Goal: Task Accomplishment & Management: Complete application form

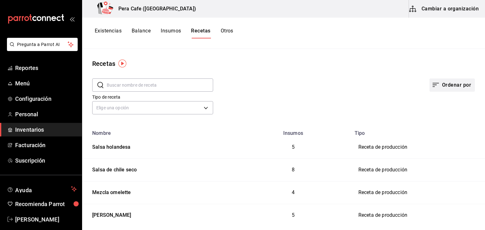
click at [434, 88] on icon "button" at bounding box center [436, 85] width 8 height 8
click at [450, 11] on div at bounding box center [242, 115] width 485 height 230
click at [420, 7] on button "Cambiar a organización" at bounding box center [444, 9] width 71 height 18
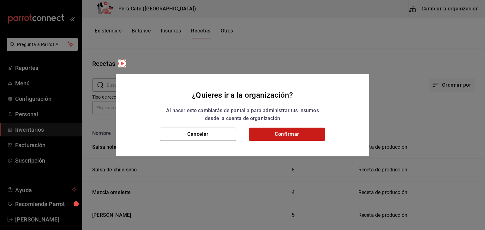
click at [279, 137] on button "Confirmar" at bounding box center [287, 134] width 76 height 13
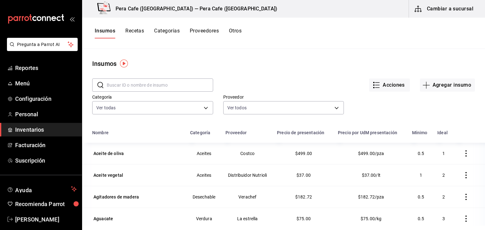
click at [137, 29] on button "Recetas" at bounding box center [134, 33] width 19 height 11
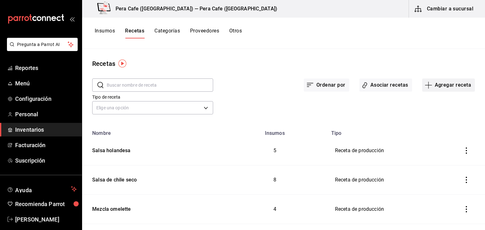
click at [460, 87] on button "Agregar receta" at bounding box center [448, 85] width 53 height 13
click at [435, 141] on li "Receta de producción" at bounding box center [443, 136] width 63 height 17
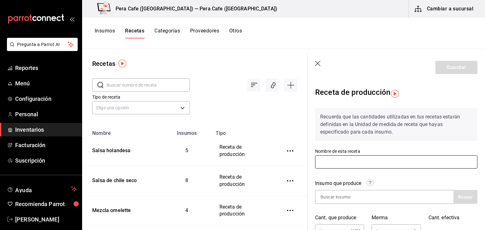
click at [398, 161] on input "text" at bounding box center [396, 162] width 162 height 13
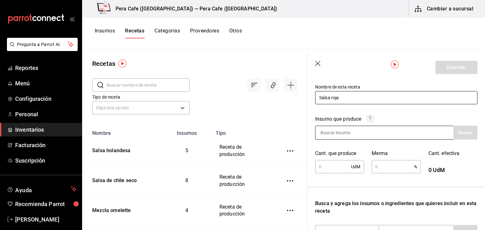
scroll to position [65, 0]
type input "Salsa roja"
click at [356, 134] on input at bounding box center [346, 132] width 63 height 13
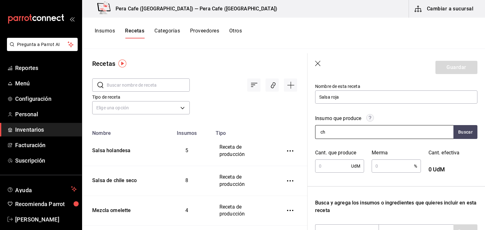
type input "c"
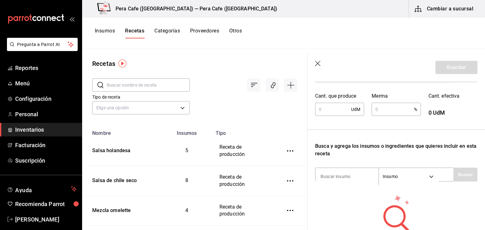
scroll to position [122, 0]
click at [344, 178] on input at bounding box center [346, 176] width 63 height 13
type input "j"
type input "salsero"
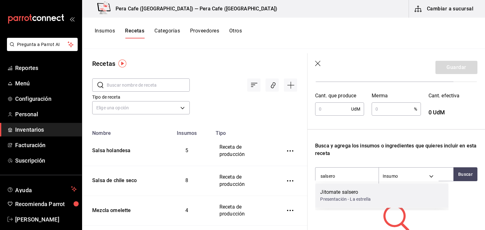
click at [347, 197] on div "Presentación - La estrella" at bounding box center [345, 199] width 50 height 7
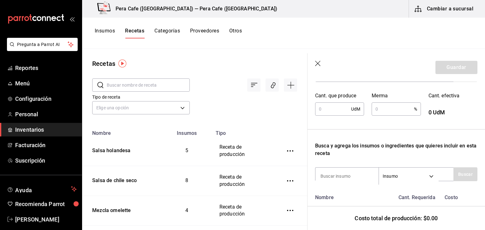
scroll to position [167, 0]
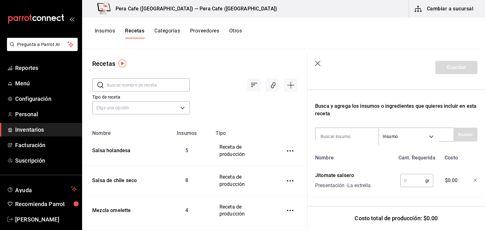
click at [401, 180] on input "text" at bounding box center [412, 180] width 25 height 13
type input "1,000"
click at [345, 135] on input at bounding box center [346, 136] width 63 height 13
type input "cebolla"
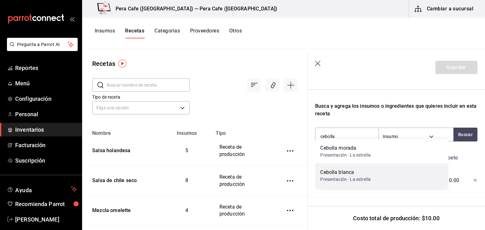
click at [346, 174] on div "Cebolla blanca" at bounding box center [345, 173] width 50 height 8
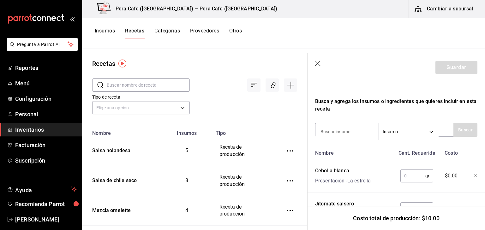
scroll to position [200, 0]
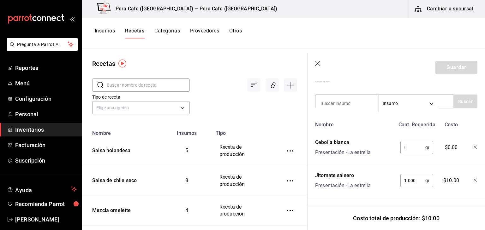
click at [414, 141] on input "text" at bounding box center [412, 147] width 25 height 13
type input "200"
click at [362, 103] on input at bounding box center [346, 103] width 63 height 13
type input "ajo"
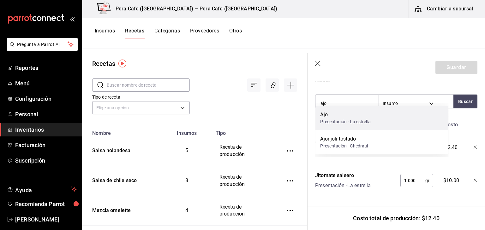
click at [405, 122] on div "Ajo Presentación - La estrella" at bounding box center [381, 118] width 133 height 24
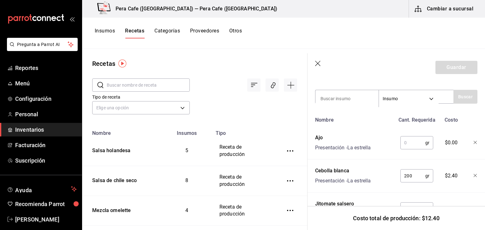
click at [409, 142] on input "text" at bounding box center [412, 143] width 25 height 13
type input "15"
click at [343, 103] on input at bounding box center [346, 98] width 63 height 13
type input "poro"
click at [457, 101] on button "Buscar" at bounding box center [465, 97] width 24 height 14
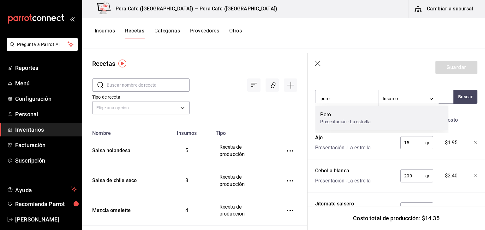
click at [393, 114] on div "Poro Presentación - La estrella" at bounding box center [381, 118] width 133 height 24
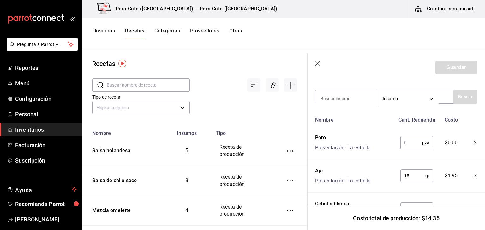
click at [404, 145] on input "text" at bounding box center [411, 143] width 22 height 13
type input "15"
click at [336, 97] on input at bounding box center [346, 98] width 63 height 13
type input "Apio"
click at [463, 100] on button "Buscar" at bounding box center [465, 97] width 24 height 14
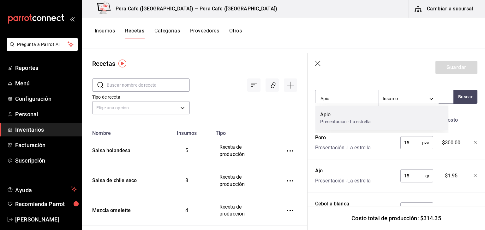
click at [409, 117] on div "Apio Presentación - La estrella" at bounding box center [381, 118] width 133 height 24
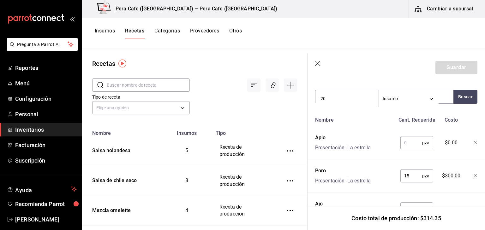
type input "2"
click at [408, 177] on input "15" at bounding box center [411, 176] width 22 height 13
type input "1"
click at [102, 33] on button "Insumos" at bounding box center [105, 33] width 20 height 11
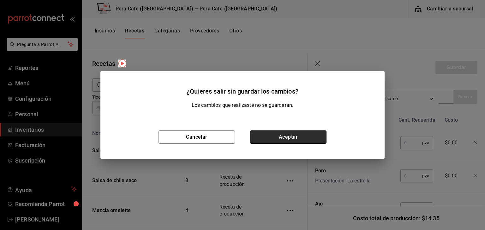
click at [264, 139] on button "Aceptar" at bounding box center [288, 137] width 76 height 13
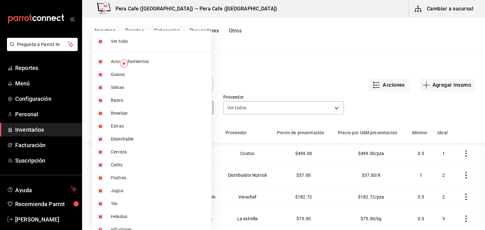
click at [121, 111] on body "Pregunta a Parrot AI Reportes Menú Configuración Personal Inventarios Facturaci…" at bounding box center [242, 113] width 485 height 226
click at [278, 55] on div at bounding box center [242, 115] width 485 height 230
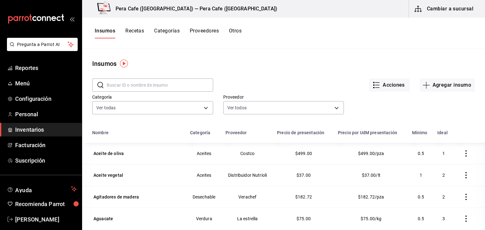
click at [154, 85] on input "text" at bounding box center [160, 85] width 106 height 13
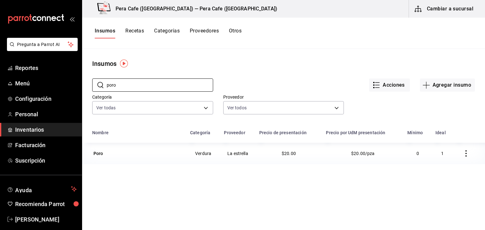
type input "poro"
click at [462, 156] on icon "button" at bounding box center [465, 153] width 6 height 6
click at [381, 152] on div at bounding box center [242, 115] width 485 height 230
click at [96, 153] on div "Poro" at bounding box center [98, 153] width 10 height 6
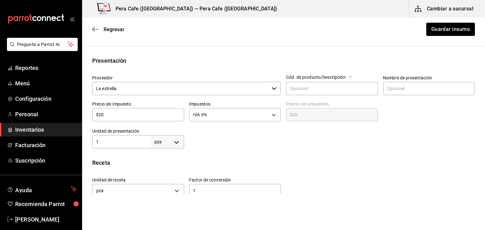
scroll to position [114, 0]
click at [164, 142] on body "Pregunta a Parrot AI Reportes Menú Configuración Personal Inventarios Facturaci…" at bounding box center [242, 97] width 485 height 195
click at [122, 166] on div at bounding box center [242, 115] width 485 height 230
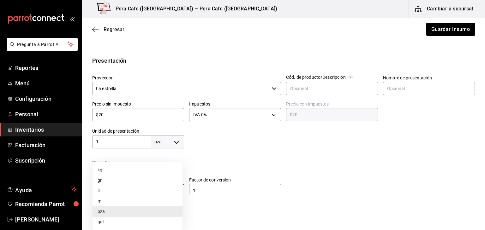
click at [178, 191] on body "Pregunta a Parrot AI Reportes Menú Configuración Personal Inventarios Facturaci…" at bounding box center [242, 97] width 485 height 195
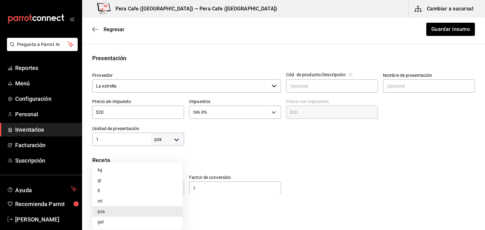
click at [146, 183] on li "gr" at bounding box center [137, 180] width 90 height 10
type input "GRAM"
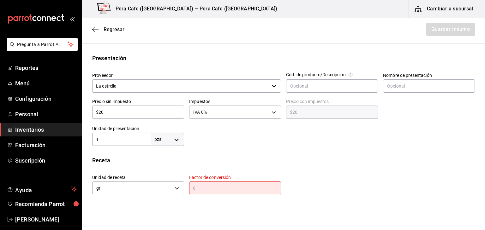
click at [202, 187] on input "text" at bounding box center [235, 189] width 92 height 8
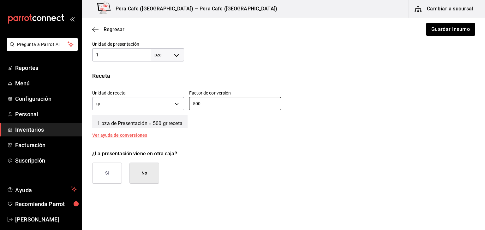
scroll to position [201, 0]
type input "500"
click at [109, 174] on button "Si" at bounding box center [107, 173] width 30 height 21
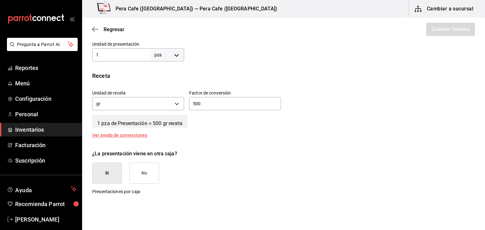
drag, startPoint x: 109, startPoint y: 174, endPoint x: 269, endPoint y: 157, distance: 161.4
click at [269, 157] on div "¿La presentación viene en otra caja? Si No" at bounding box center [280, 164] width 387 height 39
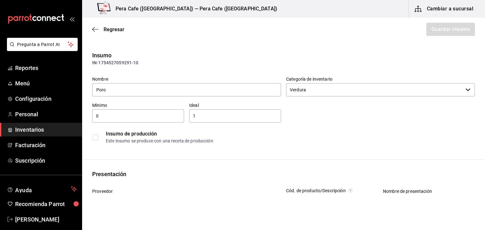
scroll to position [0, 0]
click at [98, 27] on span "Regresar" at bounding box center [108, 29] width 32 height 6
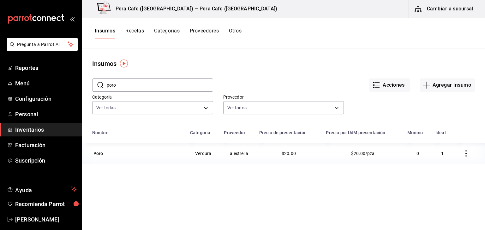
click at [135, 31] on button "Recetas" at bounding box center [134, 33] width 19 height 11
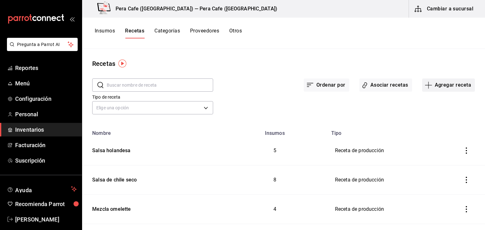
click at [446, 89] on button "Agregar receta" at bounding box center [448, 85] width 53 height 13
click at [441, 136] on span "Receta de producción" at bounding box center [443, 136] width 53 height 7
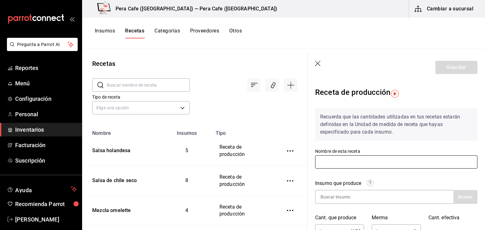
click at [378, 162] on input "text" at bounding box center [396, 162] width 162 height 13
type input "Salsa roja"
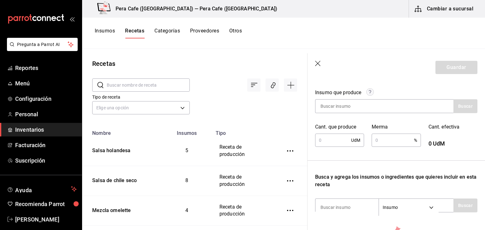
scroll to position [91, 0]
drag, startPoint x: 338, startPoint y: 143, endPoint x: 326, endPoint y: 139, distance: 13.3
click at [326, 139] on input "text" at bounding box center [333, 139] width 36 height 13
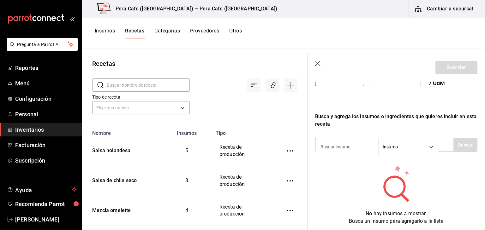
scroll to position [151, 0]
type input "7"
click at [348, 150] on input at bounding box center [346, 146] width 63 height 13
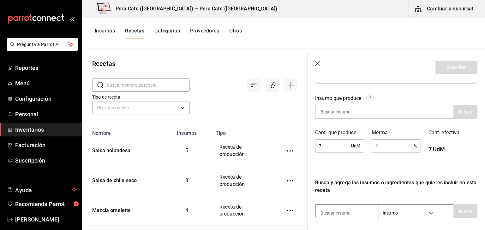
scroll to position [76, 0]
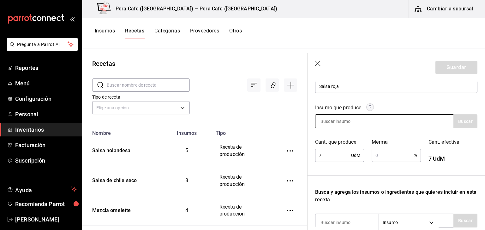
click at [337, 121] on input at bounding box center [346, 121] width 63 height 13
type input "Salsa"
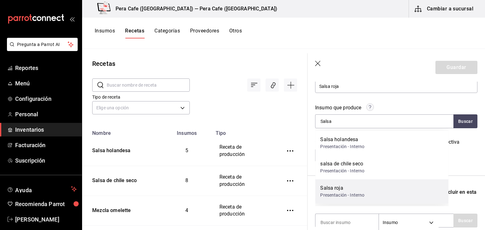
click at [337, 200] on div "Salsa roja Presentación - Interno" at bounding box center [381, 191] width 133 height 24
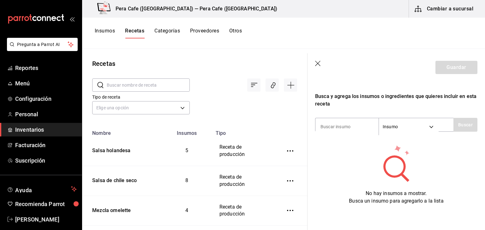
scroll to position [191, 0]
click at [331, 122] on input at bounding box center [346, 126] width 63 height 13
type input "j"
type input "salsero"
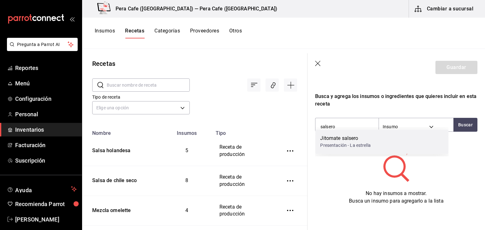
click at [340, 143] on div "Presentación - La estrella" at bounding box center [345, 145] width 50 height 7
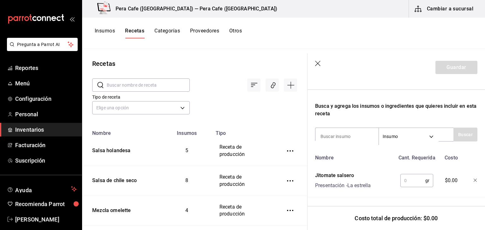
scroll to position [182, 0]
click at [408, 178] on input "text" at bounding box center [412, 180] width 25 height 13
type input "1,000"
click at [351, 133] on input at bounding box center [346, 136] width 63 height 13
type input "cebolla blanca"
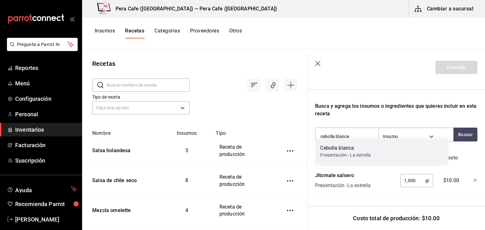
click at [358, 151] on div "Cebolla blanca" at bounding box center [345, 148] width 50 height 8
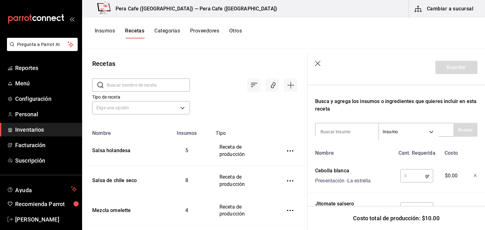
click at [417, 176] on input "text" at bounding box center [412, 176] width 25 height 13
type input "200"
click at [335, 133] on input at bounding box center [346, 131] width 63 height 13
type input "ajo"
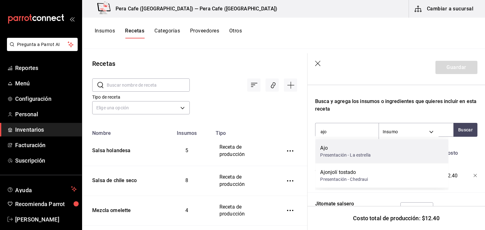
click at [346, 146] on div "Ajo" at bounding box center [345, 148] width 50 height 8
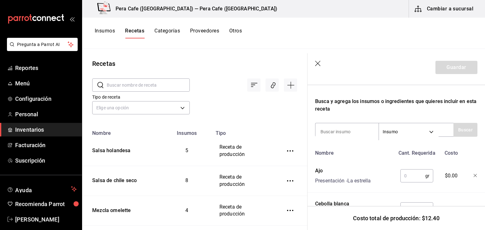
click at [405, 176] on input "text" at bounding box center [412, 176] width 25 height 13
type input "15"
click at [364, 133] on input at bounding box center [346, 131] width 63 height 13
type input "poro"
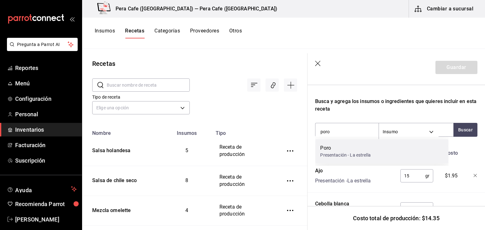
click at [363, 159] on div "Poro Presentación - La estrella" at bounding box center [381, 151] width 133 height 24
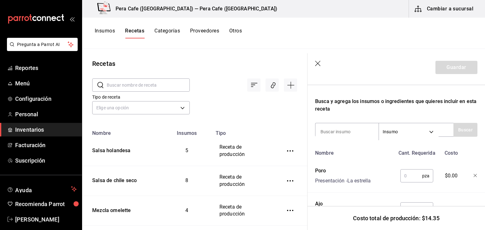
click at [414, 176] on input "text" at bounding box center [411, 176] width 22 height 13
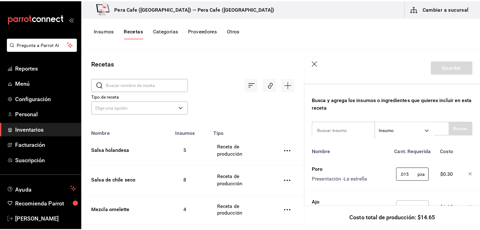
scroll to position [183, 0]
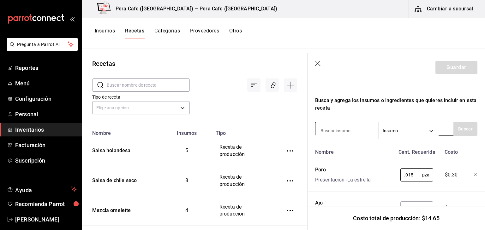
type input "0.015"
click at [342, 132] on input at bounding box center [346, 130] width 63 height 13
type input "apio"
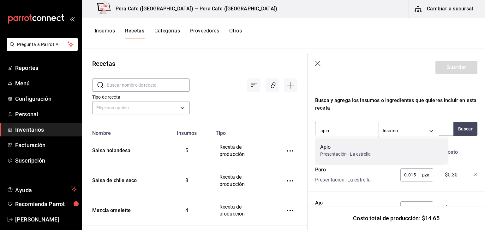
click at [346, 149] on div "Apio" at bounding box center [345, 148] width 50 height 8
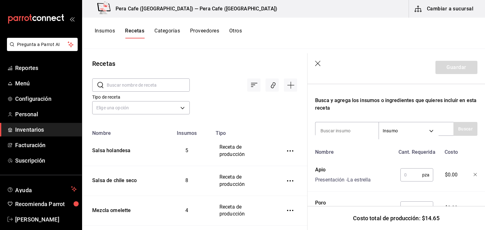
click at [409, 180] on input "text" at bounding box center [411, 175] width 22 height 13
type input "0.020"
click at [343, 132] on input at bounding box center [346, 130] width 63 height 13
type input "[GEOGRAPHIC_DATA]"
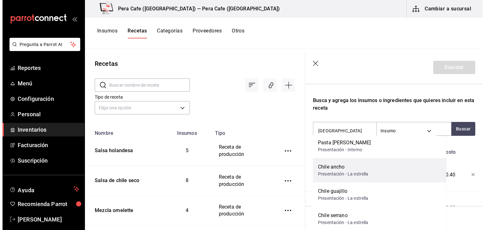
scroll to position [54, 0]
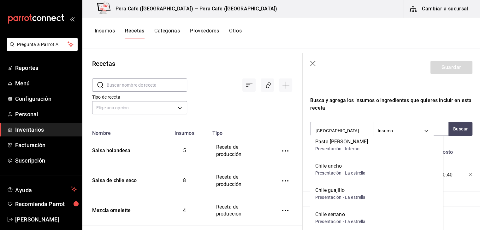
drag, startPoint x: 344, startPoint y: 216, endPoint x: 336, endPoint y: 217, distance: 7.6
click at [336, 217] on div "Chile serrano" at bounding box center [340, 215] width 50 height 8
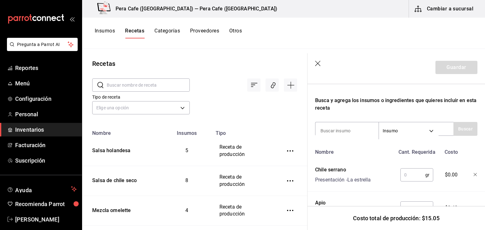
click at [411, 178] on input "text" at bounding box center [412, 175] width 25 height 13
type input "15"
click at [368, 128] on input at bounding box center [346, 130] width 63 height 13
type input "sal"
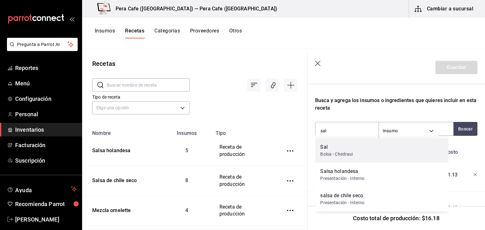
click at [349, 156] on div "Bolsa - Chedraui" at bounding box center [336, 154] width 32 height 7
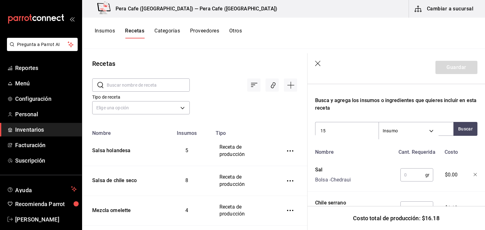
type input "1"
click at [411, 177] on input "text" at bounding box center [412, 175] width 25 height 13
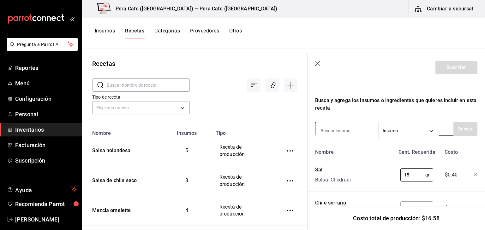
type input "15"
click at [356, 125] on input at bounding box center [346, 130] width 63 height 13
type input "epazote"
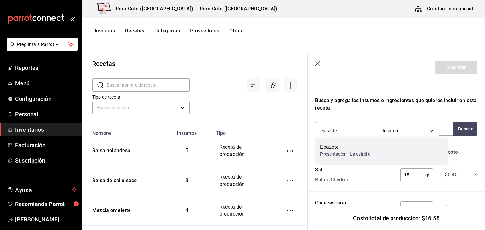
click at [391, 159] on div "Epazote Presentación - La estrella" at bounding box center [381, 150] width 133 height 24
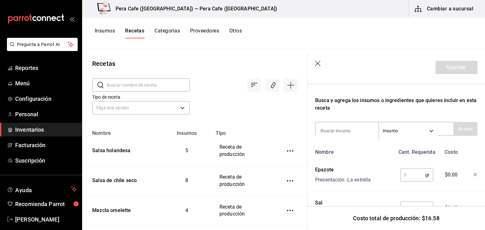
click at [404, 176] on input "text" at bounding box center [412, 175] width 25 height 13
type input "20"
click at [362, 130] on input at bounding box center [346, 130] width 63 height 13
type input "aceite"
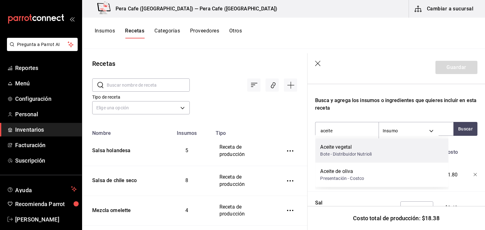
click at [356, 153] on div "Bote - Distribuidor Nutrioli" at bounding box center [345, 154] width 51 height 7
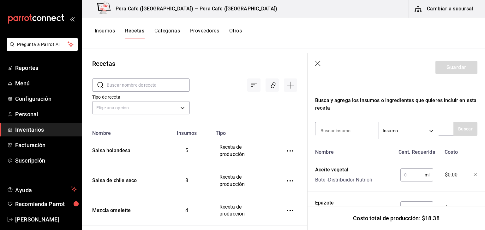
click at [404, 173] on input "text" at bounding box center [412, 175] width 24 height 13
type input "60"
click at [435, 114] on div "Recuerda que las cantidades utilizadas en tus recetas estarán definidas en la U…" at bounding box center [396, 189] width 162 height 536
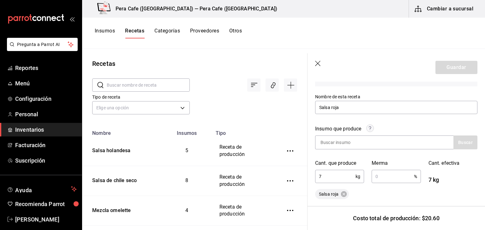
scroll to position [80, 0]
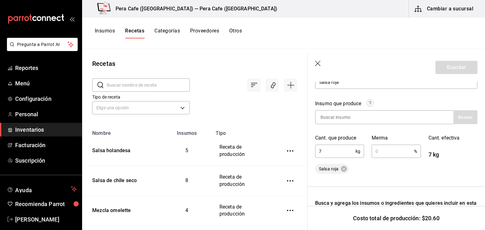
click at [341, 150] on input "7" at bounding box center [335, 151] width 40 height 13
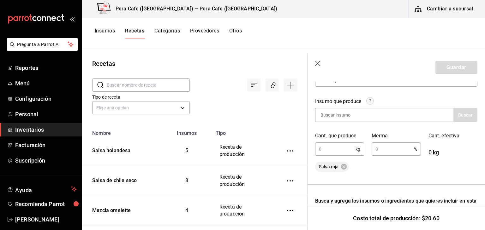
scroll to position [83, 0]
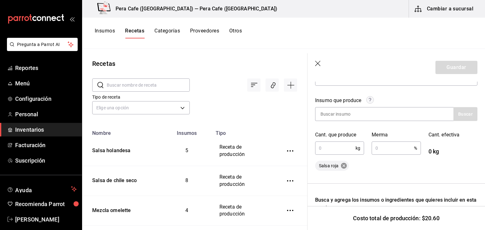
click at [344, 168] on icon at bounding box center [344, 166] width 6 height 6
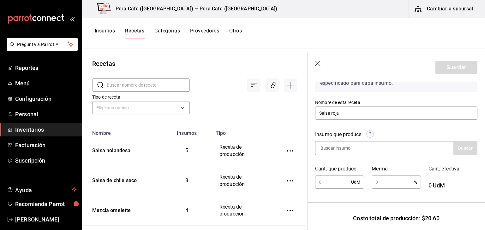
scroll to position [48, 0]
click at [335, 147] on input at bounding box center [346, 149] width 63 height 13
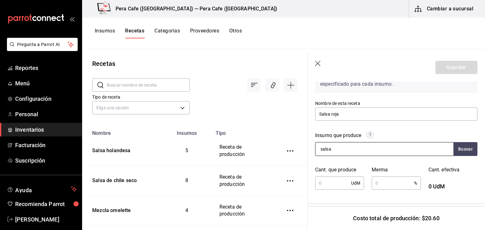
type input "salsa"
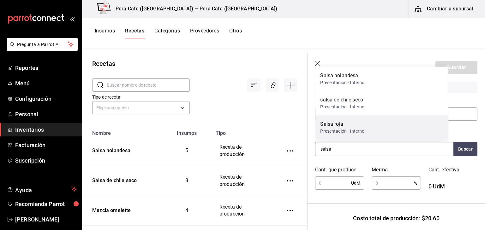
click at [338, 126] on div "Salsa roja" at bounding box center [342, 125] width 44 height 8
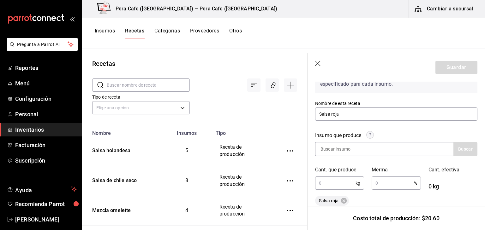
click at [356, 184] on div "kg ​" at bounding box center [339, 183] width 49 height 13
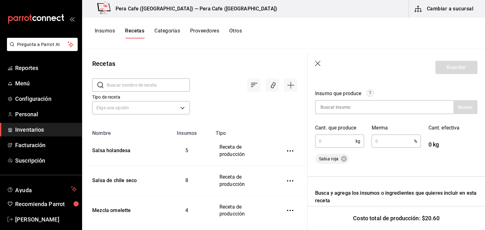
scroll to position [91, 0]
click at [43, 145] on span "Facturación" at bounding box center [46, 145] width 62 height 9
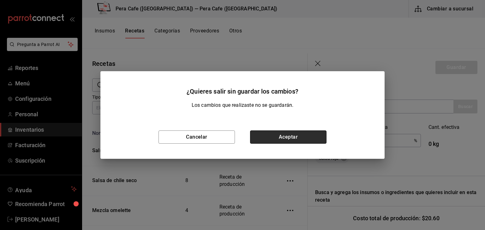
click at [283, 138] on button "Aceptar" at bounding box center [288, 137] width 76 height 13
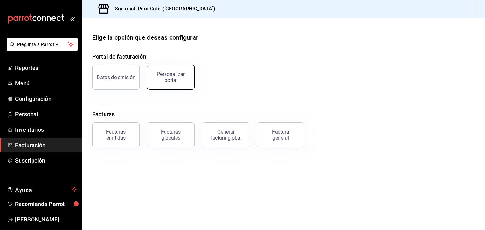
click at [165, 80] on div "Personalizar portal" at bounding box center [170, 77] width 39 height 12
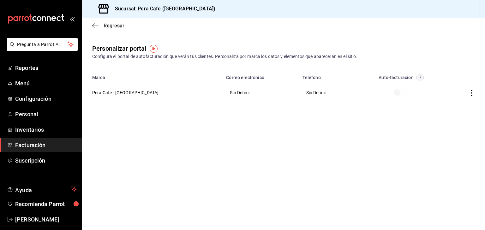
click at [121, 94] on th "Pera Cafe - [GEOGRAPHIC_DATA]" at bounding box center [152, 92] width 140 height 23
click at [123, 92] on th "Pera Cafe - [GEOGRAPHIC_DATA]" at bounding box center [152, 92] width 140 height 23
click at [472, 93] on icon "button" at bounding box center [471, 93] width 6 height 6
click at [428, 84] on span "Editar" at bounding box center [429, 85] width 21 height 6
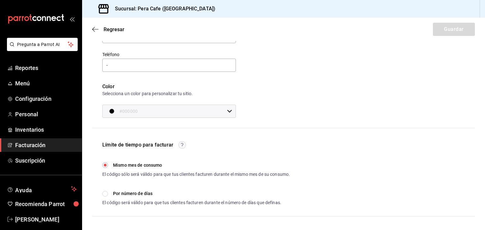
scroll to position [126, 0]
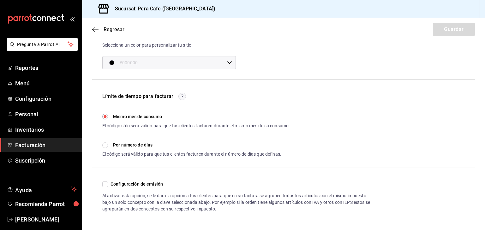
click at [336, 143] on div "Límite de tiempo para facturar Mismo mes de consumo El código sólo será válido …" at bounding box center [283, 124] width 362 height 65
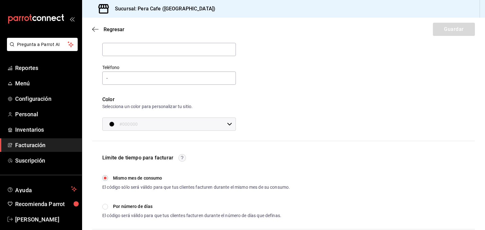
scroll to position [0, 0]
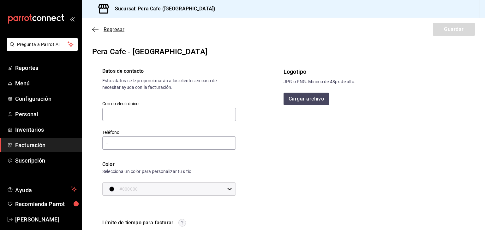
click at [93, 28] on icon "button" at bounding box center [95, 29] width 6 height 6
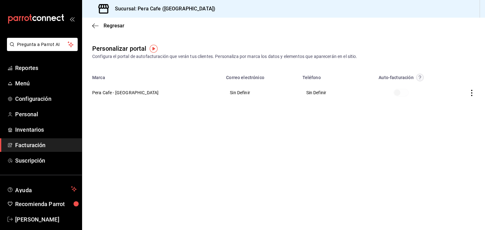
click at [92, 31] on div "Regresar" at bounding box center [283, 26] width 403 height 16
click at [92, 26] on icon "button" at bounding box center [95, 26] width 6 height 6
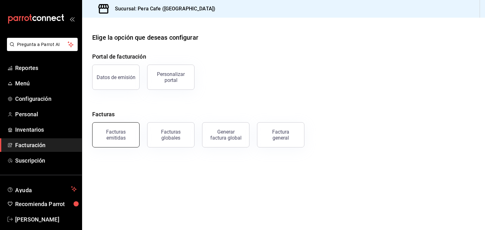
click at [112, 139] on div "Facturas emitidas" at bounding box center [115, 135] width 39 height 12
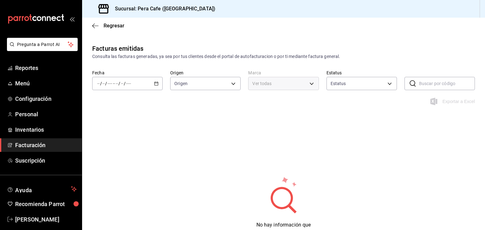
type input "ORDER_INVOICE,GENERAL_INVOICE"
type input "ACTIVE,PENDING_CANCELLATION,CANCELLED,PRE_CANCELLED"
type input "e3303b71-a0bd-4880-a6b0-7e4c58ae3425"
click at [93, 24] on icon "button" at bounding box center [95, 26] width 6 height 6
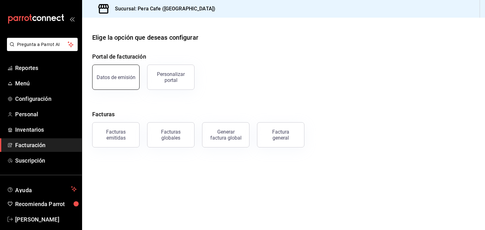
click at [110, 87] on button "Datos de emisión" at bounding box center [115, 77] width 47 height 25
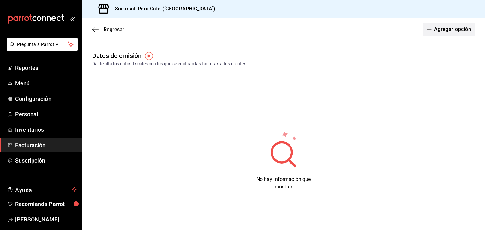
click at [445, 28] on button "Agregar opción" at bounding box center [448, 29] width 52 height 13
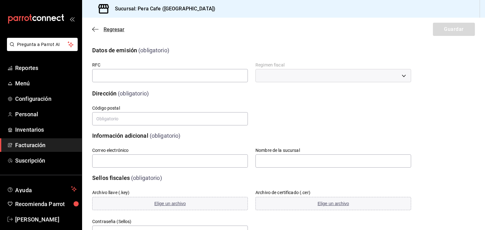
click at [94, 28] on icon "button" at bounding box center [95, 29] width 6 height 6
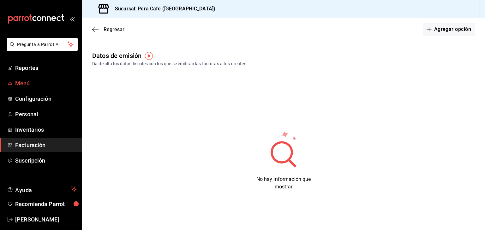
click at [33, 85] on span "Menú" at bounding box center [46, 83] width 62 height 9
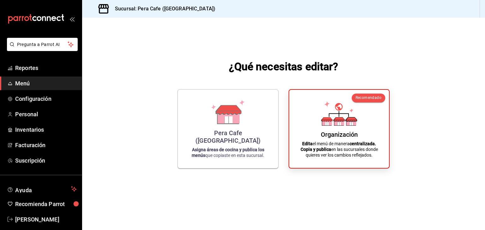
click at [32, 85] on span "Menú" at bounding box center [46, 83] width 62 height 9
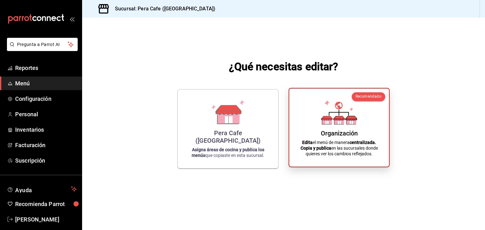
click at [367, 140] on strong "centralizada." at bounding box center [362, 142] width 26 height 5
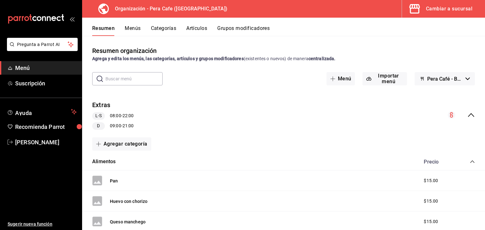
click at [469, 163] on icon "collapse-category-row" at bounding box center [471, 161] width 5 height 5
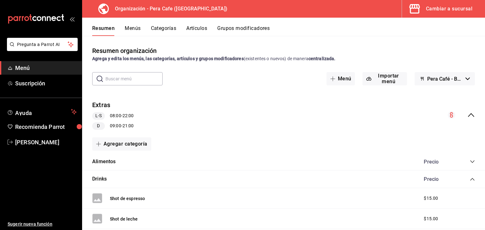
click at [135, 28] on button "Menús" at bounding box center [133, 30] width 16 height 11
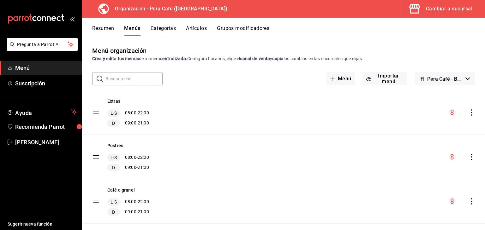
click at [468, 203] on icon "actions" at bounding box center [471, 201] width 6 height 6
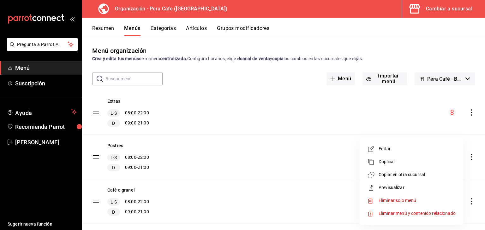
click at [381, 148] on span "Editar" at bounding box center [416, 149] width 77 height 7
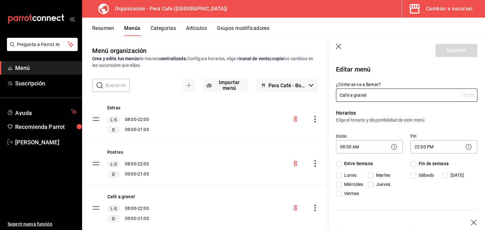
checkbox input "true"
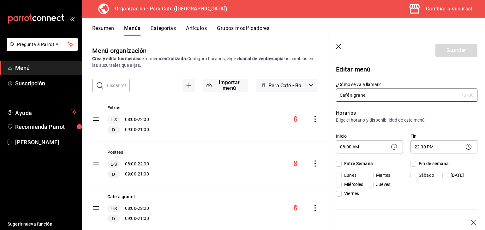
checkbox input "true"
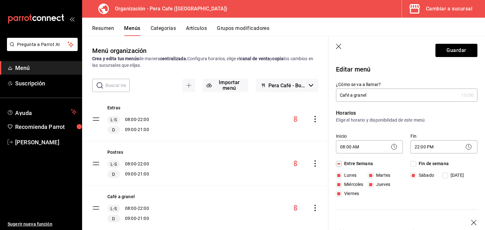
click at [338, 48] on icon "button" at bounding box center [339, 47] width 6 height 6
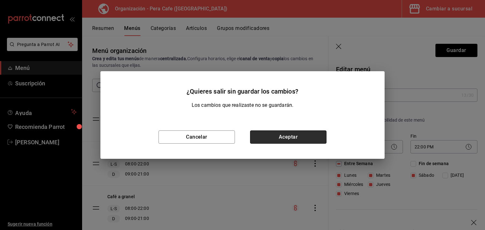
click at [278, 136] on button "Aceptar" at bounding box center [288, 137] width 76 height 13
checkbox input "false"
type input "1756149458408"
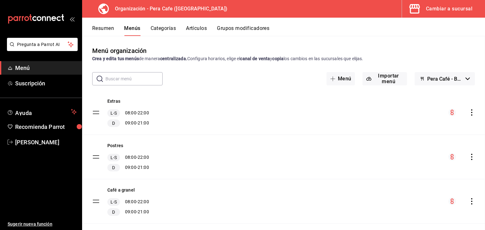
checkbox input "false"
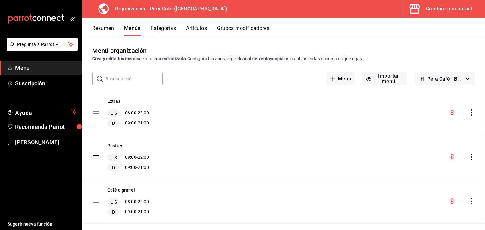
checkbox input "false"
click at [132, 31] on button "Menús" at bounding box center [132, 30] width 16 height 11
click at [104, 31] on button "Resumen" at bounding box center [103, 30] width 22 height 11
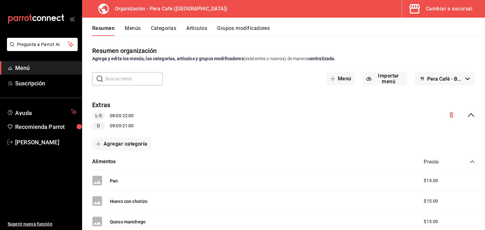
click at [450, 9] on div "Cambiar a sucursal" at bounding box center [449, 8] width 46 height 9
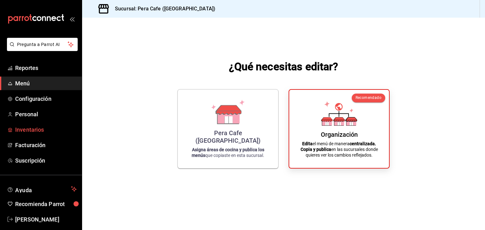
click at [27, 129] on span "Inventarios" at bounding box center [46, 130] width 62 height 9
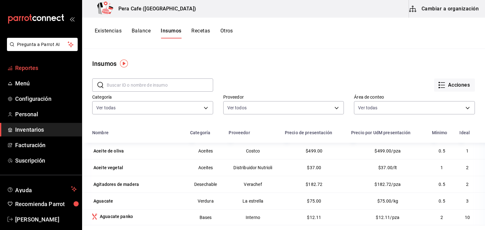
click at [32, 68] on span "Reportes" at bounding box center [46, 68] width 62 height 9
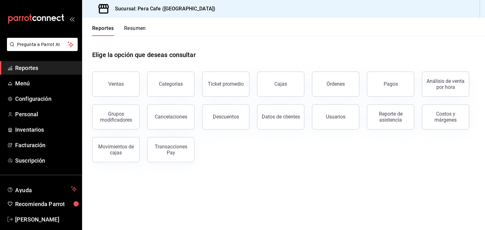
drag, startPoint x: 391, startPoint y: 87, endPoint x: 397, endPoint y: 86, distance: 6.4
click at [397, 86] on button "Pagos" at bounding box center [390, 84] width 47 height 25
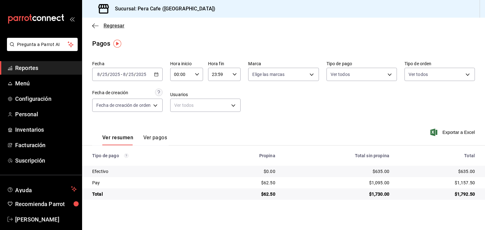
click at [94, 28] on icon "button" at bounding box center [95, 26] width 6 height 6
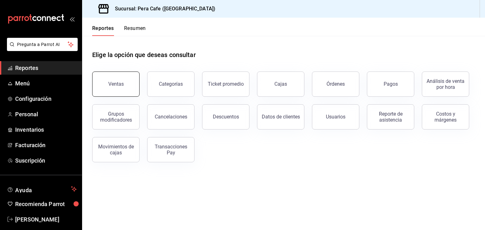
click at [124, 85] on button "Ventas" at bounding box center [115, 84] width 47 height 25
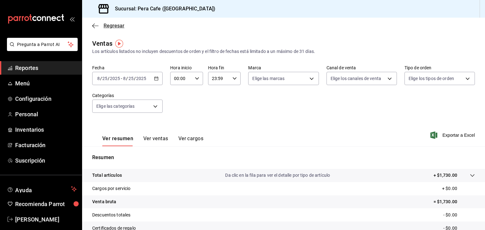
click at [94, 26] on icon "button" at bounding box center [95, 26] width 6 height 6
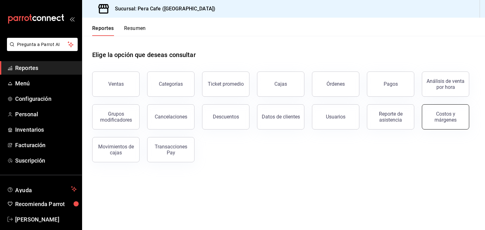
click at [432, 121] on div "Costos y márgenes" at bounding box center [445, 117] width 39 height 12
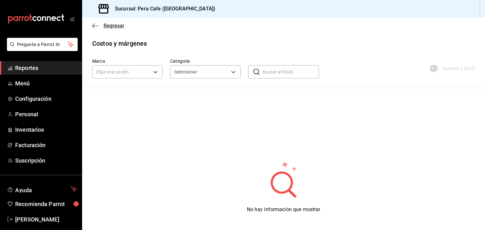
click at [95, 24] on icon "button" at bounding box center [95, 26] width 6 height 6
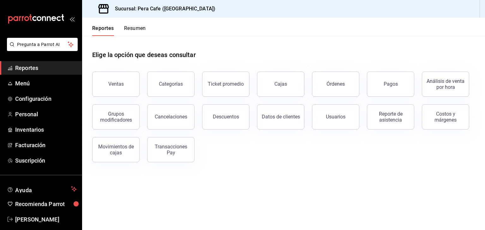
click at [128, 29] on button "Resumen" at bounding box center [135, 30] width 22 height 11
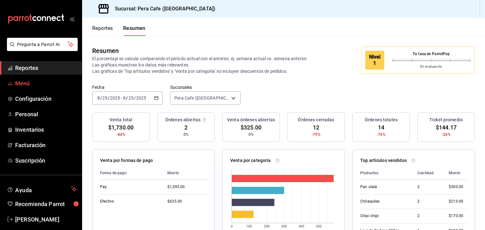
click at [20, 78] on link "Menú" at bounding box center [41, 84] width 82 height 14
